Goal: Find specific page/section: Find specific page/section

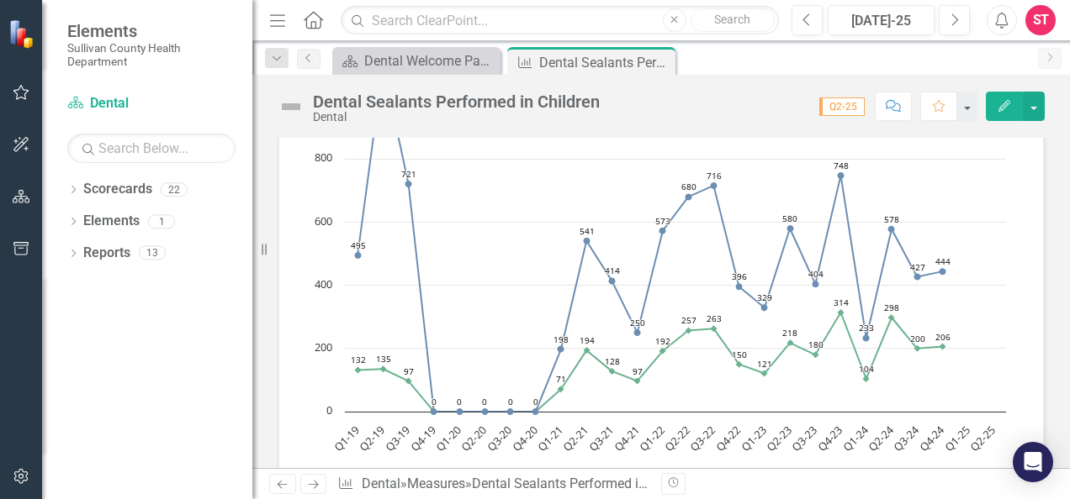
scroll to position [2119, 0]
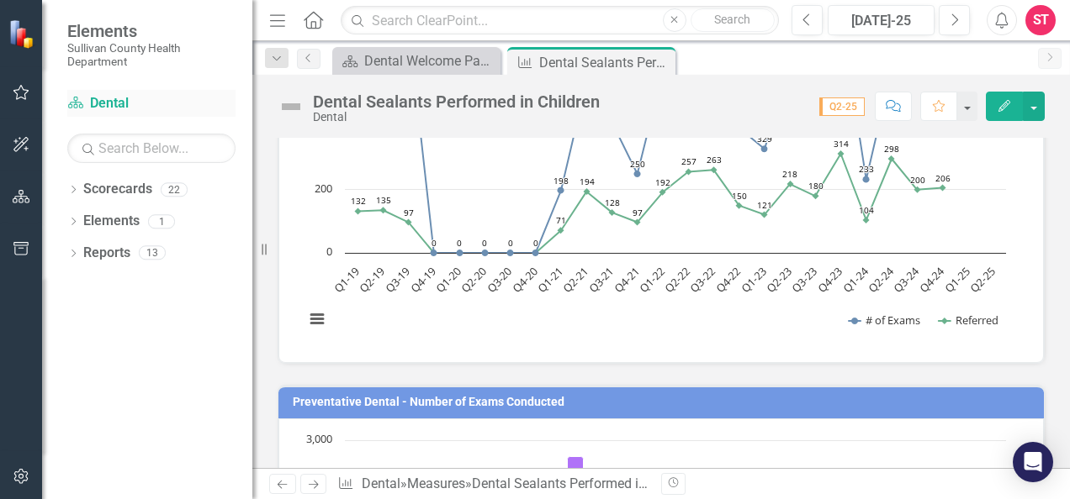
click at [112, 99] on link "Scorecard Dental" at bounding box center [151, 103] width 168 height 19
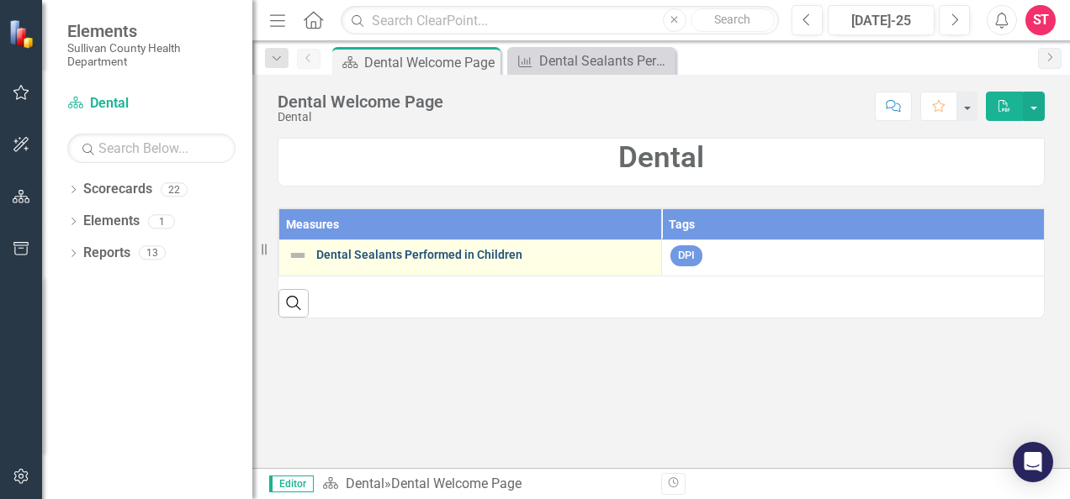
click at [420, 254] on link "Dental Sealants Performed in Children" at bounding box center [484, 255] width 336 height 13
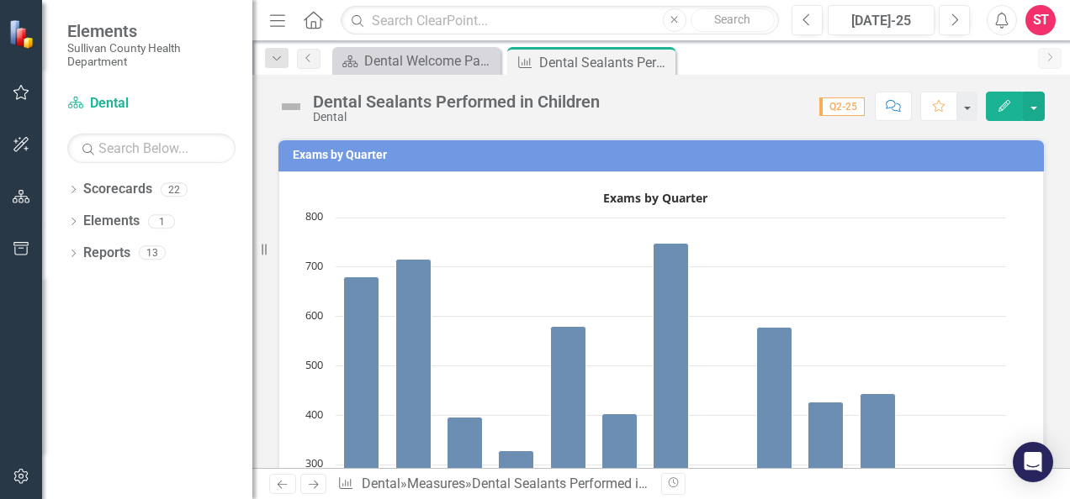
click at [1043, 190] on div "Exams by Quarter Exams by Quarter Bar chart with 13 bars. Exams by Quarter (Cha…" at bounding box center [661, 412] width 792 height 591
click at [120, 335] on div "Dropdown Scorecards 22 Dropdown Sullivan County Regional Health Department CHAN…" at bounding box center [147, 338] width 210 height 324
click at [171, 189] on div "22" at bounding box center [174, 189] width 27 height 14
drag, startPoint x: 171, startPoint y: 189, endPoint x: 109, endPoint y: 108, distance: 101.4
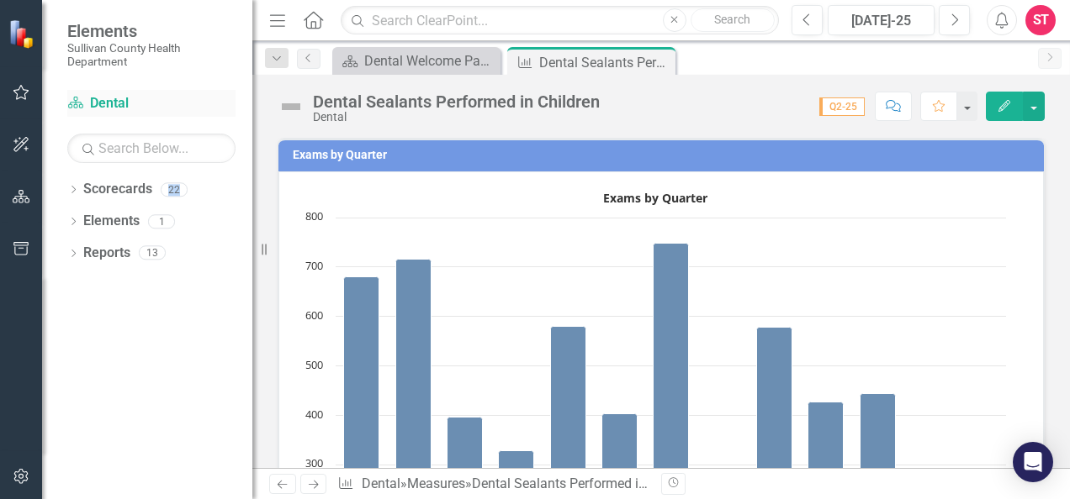
click at [109, 108] on link "Scorecard Dental" at bounding box center [151, 103] width 168 height 19
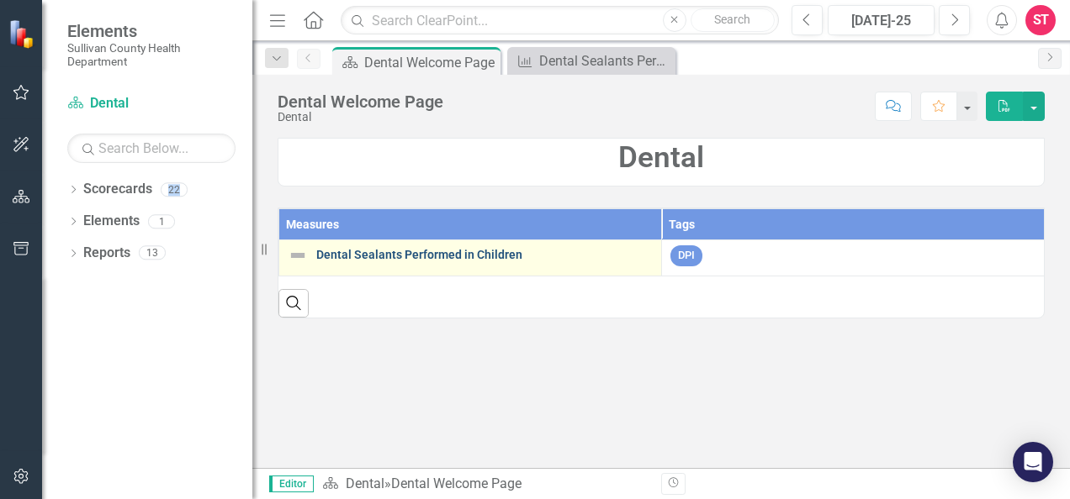
click at [389, 252] on link "Dental Sealants Performed in Children" at bounding box center [484, 255] width 336 height 13
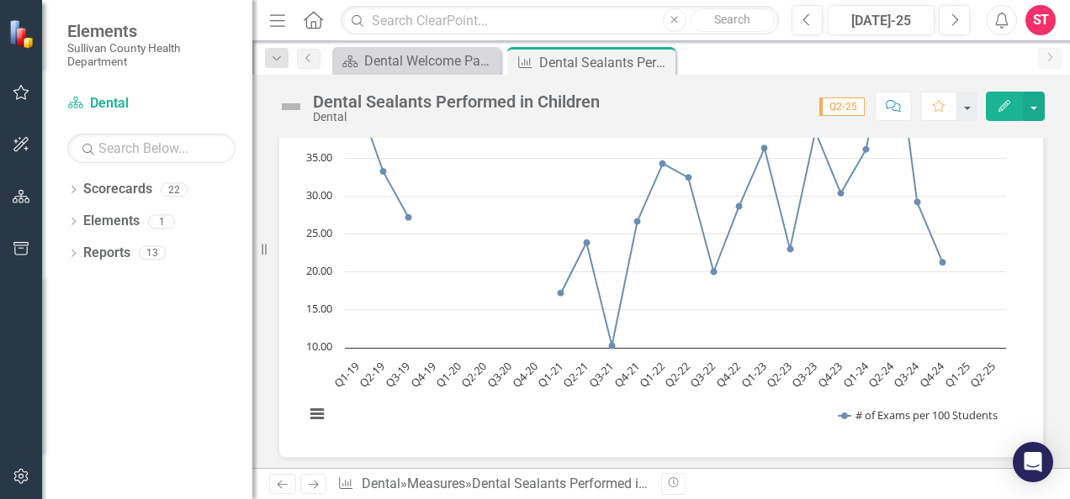
scroll to position [874, 0]
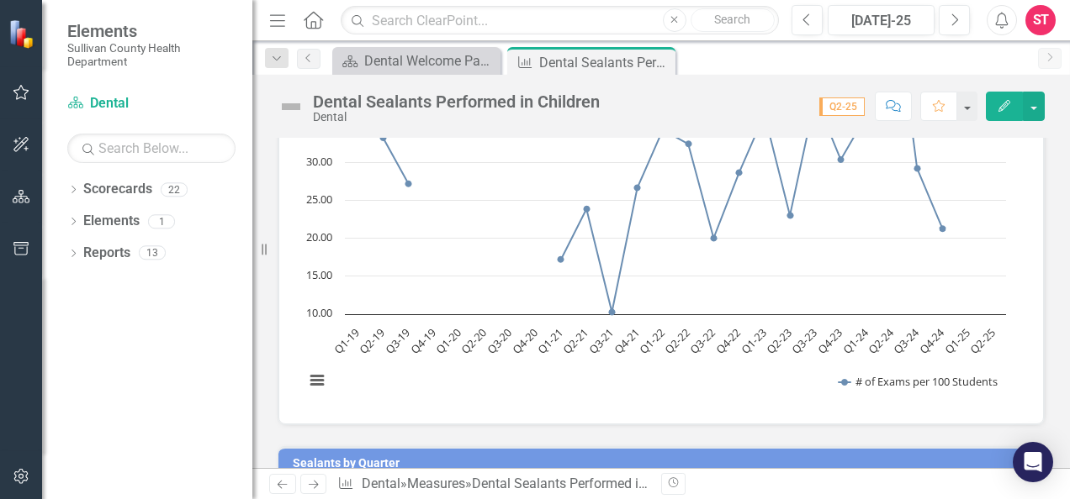
click at [1061, 108] on div "Dental Sealants Performed in Children Dental Score: N/A Q2-25 Completed Comment…" at bounding box center [660, 100] width 817 height 50
drag, startPoint x: 1061, startPoint y: 108, endPoint x: 1058, endPoint y: 139, distance: 31.3
click at [1058, 139] on div "Dental Sealants Performed in Children Dental Score: N/A Q2-25 Completed Comment…" at bounding box center [660, 272] width 817 height 394
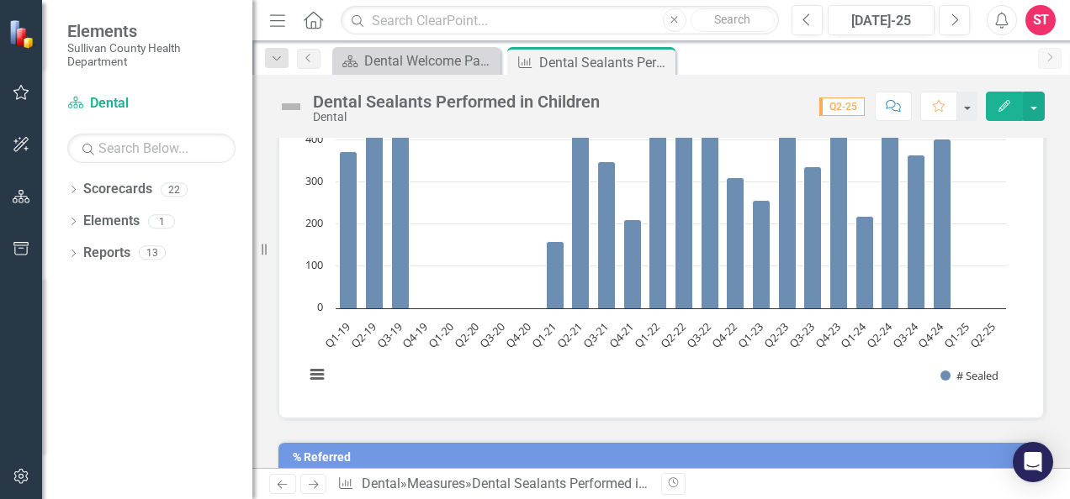
scroll to position [1480, 0]
